Goal: Information Seeking & Learning: Learn about a topic

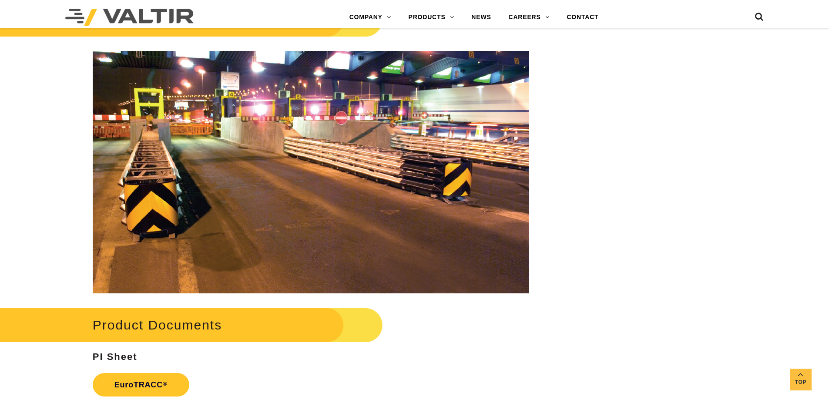
scroll to position [987, 0]
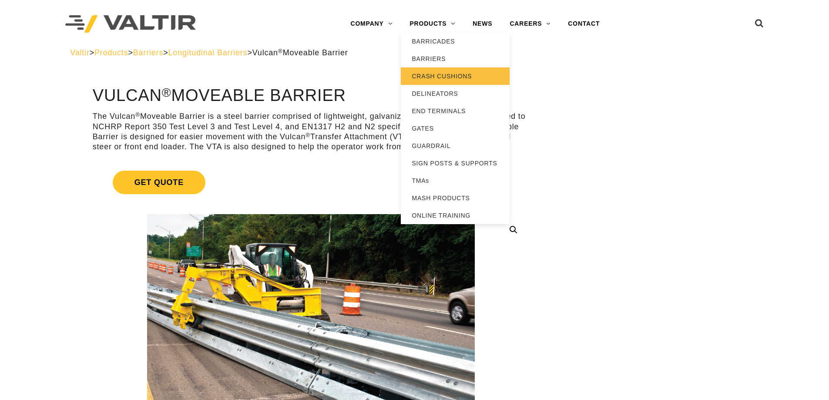
click at [435, 80] on link "CRASH CUSHIONS" at bounding box center [455, 75] width 109 height 17
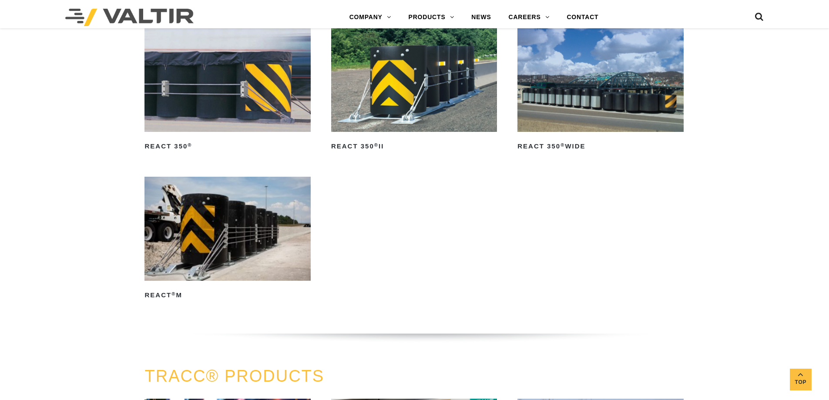
scroll to position [1204, 0]
